Goal: Information Seeking & Learning: Understand process/instructions

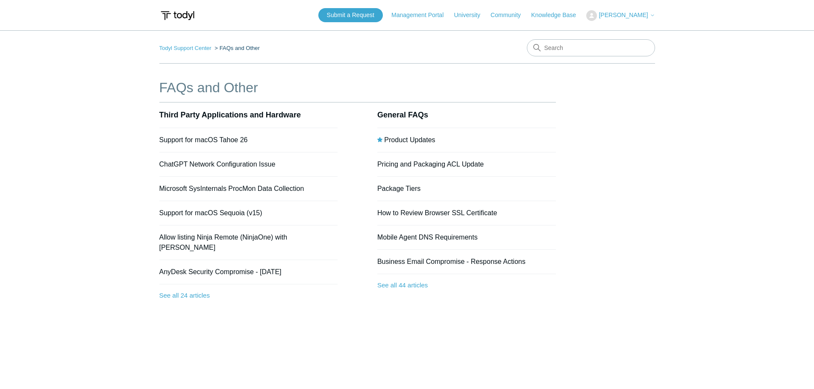
click at [570, 59] on nav "Todyl Support Center FAQs and Other" at bounding box center [407, 51] width 496 height 24
click at [570, 52] on input "Search" at bounding box center [591, 47] width 128 height 17
type input "offboard"
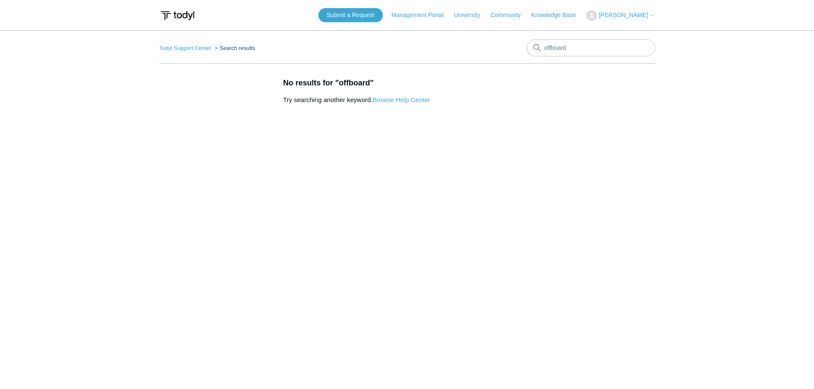
click at [492, 38] on main "Todyl Support Center Search results offboard No results for "offboard" Try sear…" at bounding box center [407, 205] width 814 height 350
type input "uninstall"
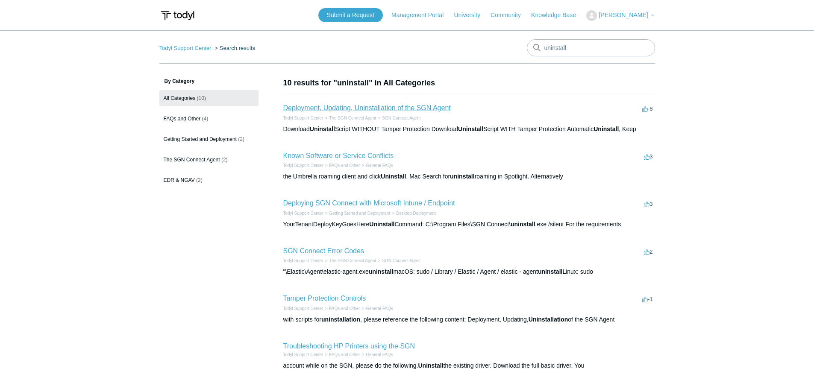
click at [426, 112] on link "Deployment, Updating, Uninstallation of the SGN Agent" at bounding box center [367, 107] width 168 height 7
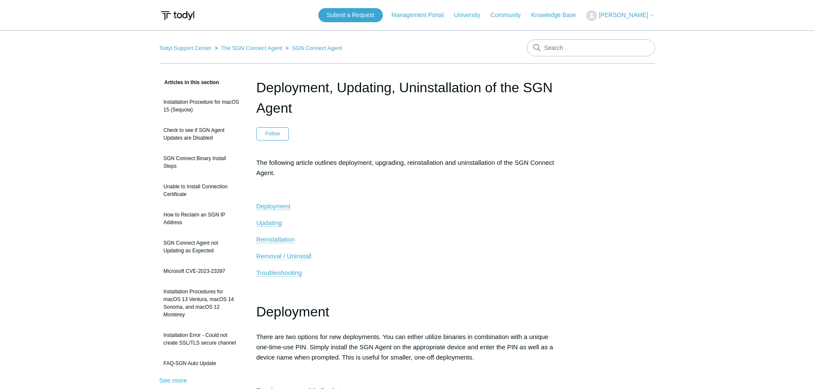
click at [277, 258] on span "Removal / Uninstall" at bounding box center [283, 256] width 55 height 7
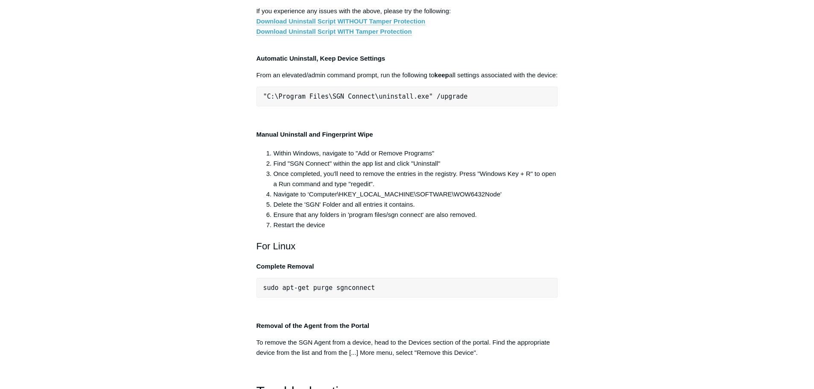
scroll to position [1709, 0]
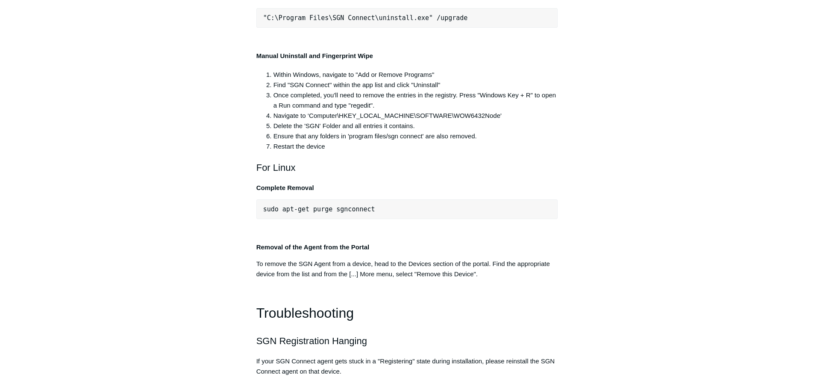
drag, startPoint x: 427, startPoint y: 133, endPoint x: 316, endPoint y: 142, distance: 111.9
drag, startPoint x: 316, startPoint y: 142, endPoint x: 268, endPoint y: 138, distance: 48.1
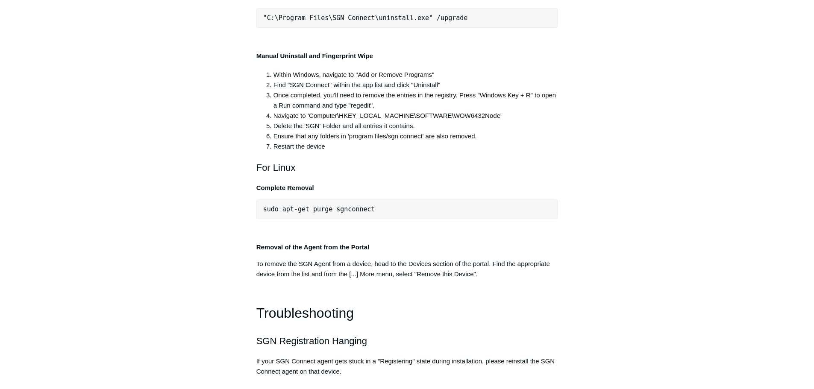
drag, startPoint x: 426, startPoint y: 136, endPoint x: 261, endPoint y: 135, distance: 165.4
copy span ""C:\Program Files\SGN Connect\uninstall.exe""
drag, startPoint x: 253, startPoint y: 75, endPoint x: 373, endPoint y: 112, distance: 126.0
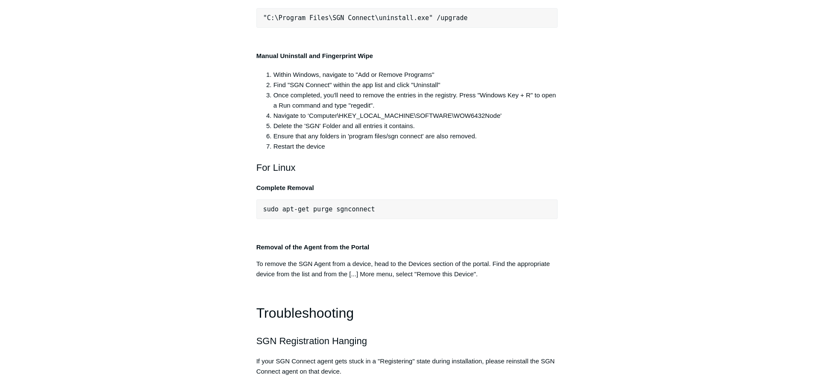
drag, startPoint x: 373, startPoint y: 112, endPoint x: 511, endPoint y: 238, distance: 186.3
copy div "all settings associated with the device. You can use the /silent switch as well…"
drag, startPoint x: 229, startPoint y: 82, endPoint x: 241, endPoint y: 85, distance: 12.3
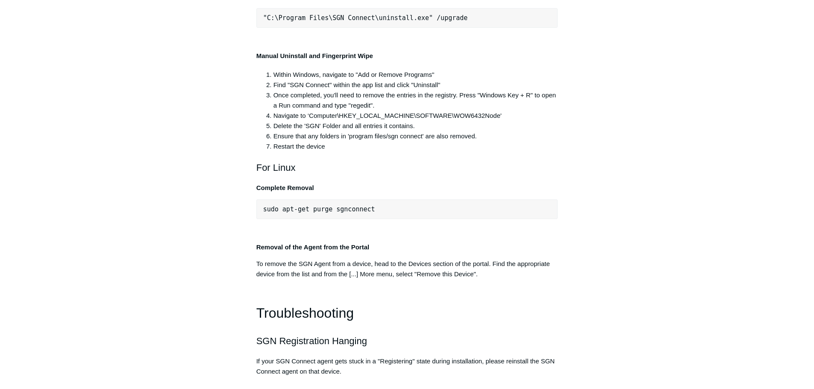
drag, startPoint x: 254, startPoint y: 76, endPoint x: 461, endPoint y: 232, distance: 258.8
copy div "Automatic Uninstall, Complete Wipe From an elevated/admin command prompt, run t…"
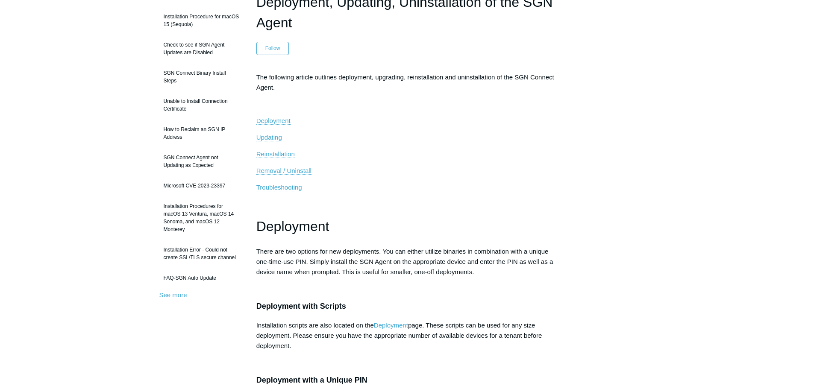
scroll to position [0, 0]
